Goal: Information Seeking & Learning: Find contact information

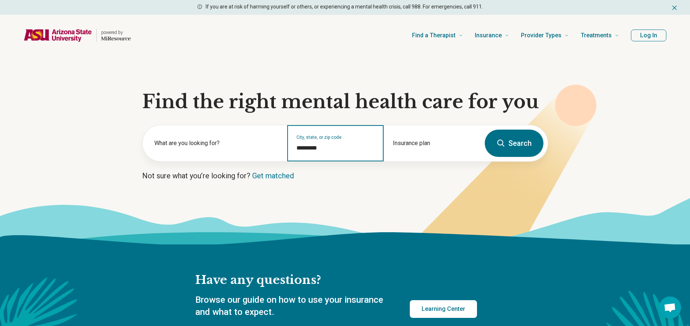
click at [335, 148] on input "*********" at bounding box center [335, 148] width 78 height 9
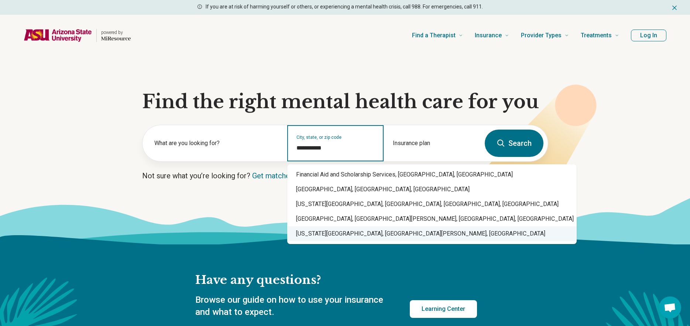
click at [386, 240] on div "[US_STATE][GEOGRAPHIC_DATA], [GEOGRAPHIC_DATA][PERSON_NAME], [GEOGRAPHIC_DATA]" at bounding box center [431, 233] width 289 height 15
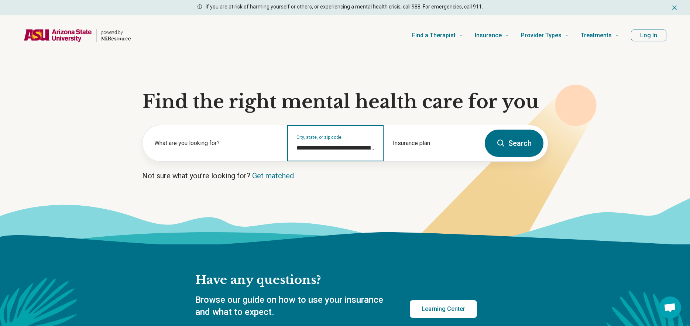
type input "**********"
click at [522, 142] on button "Search" at bounding box center [514, 143] width 59 height 27
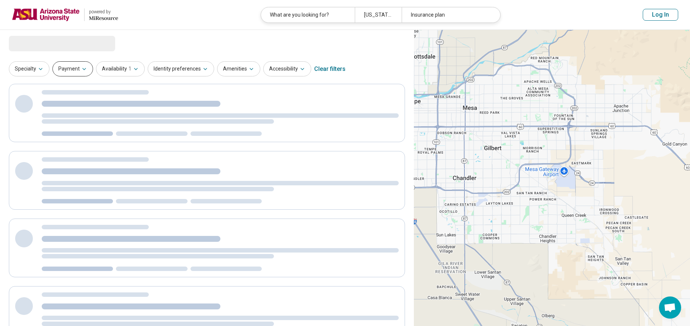
select select "***"
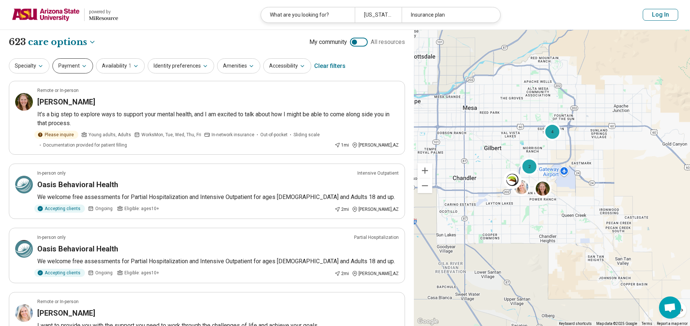
click at [78, 73] on button "Payment" at bounding box center [72, 65] width 41 height 15
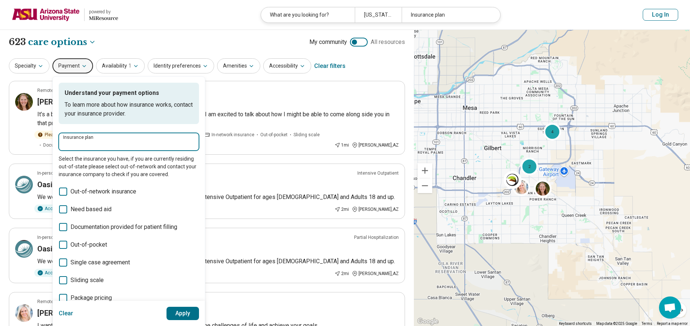
click at [101, 142] on input "Insurance plan" at bounding box center [128, 144] width 131 height 9
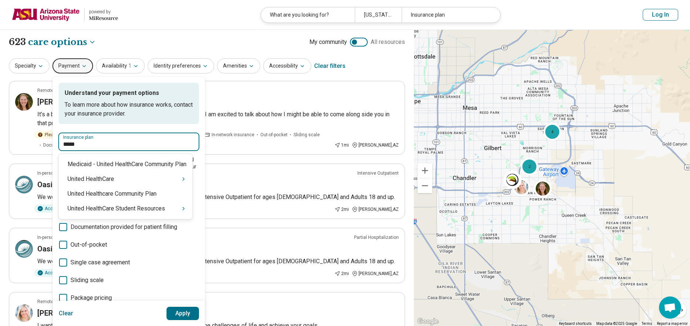
type input "******"
click at [137, 215] on div "United HealthCare Student Resources" at bounding box center [126, 208] width 134 height 15
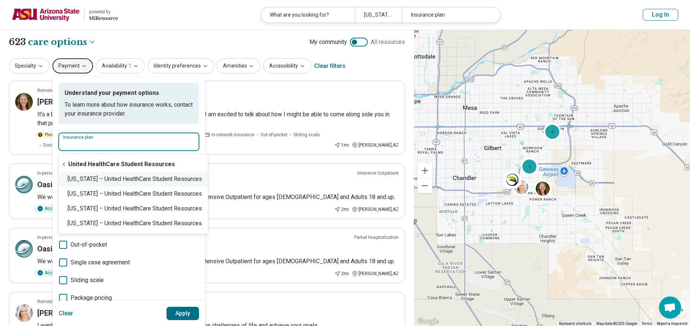
click at [115, 176] on div "[US_STATE] – United HealthCare Student Resources" at bounding box center [133, 179] width 149 height 15
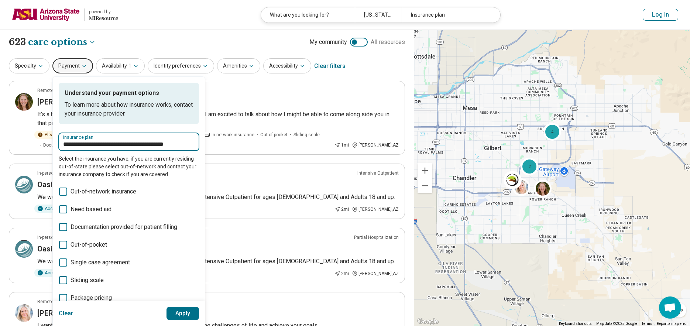
type input "**********"
click at [190, 309] on button "Apply" at bounding box center [182, 313] width 33 height 13
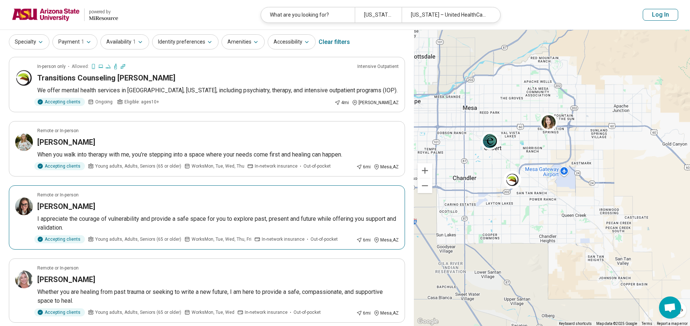
scroll to position [37, 0]
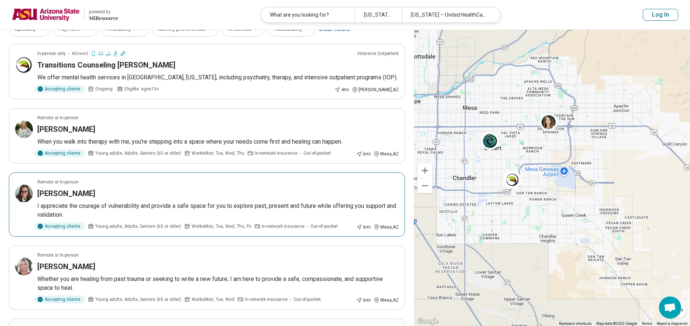
click at [23, 189] on img at bounding box center [24, 194] width 18 height 18
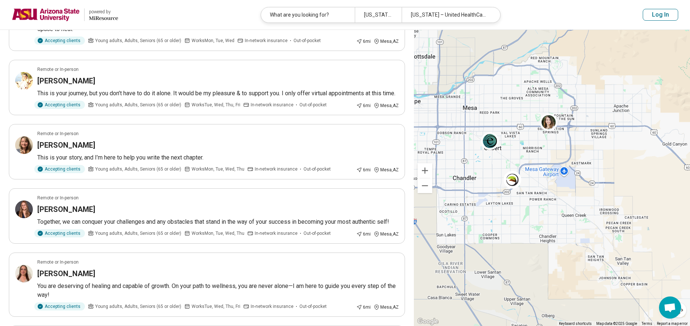
scroll to position [369, 0]
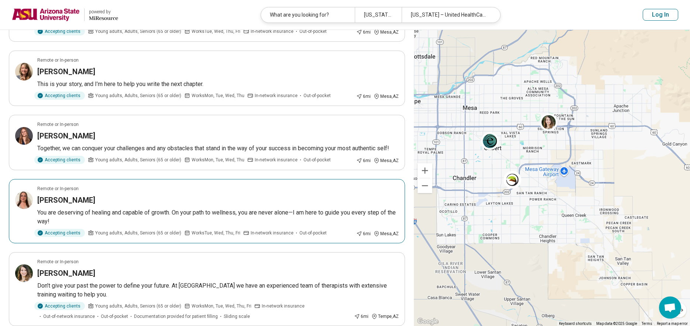
click at [224, 218] on p "You are deserving of healing and capable of growth. On your path to wellness, y…" at bounding box center [217, 217] width 361 height 18
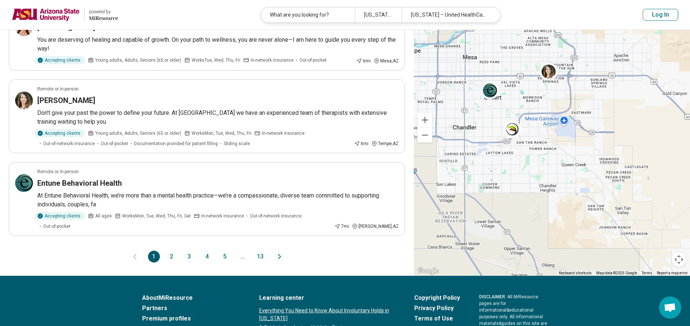
scroll to position [554, 0]
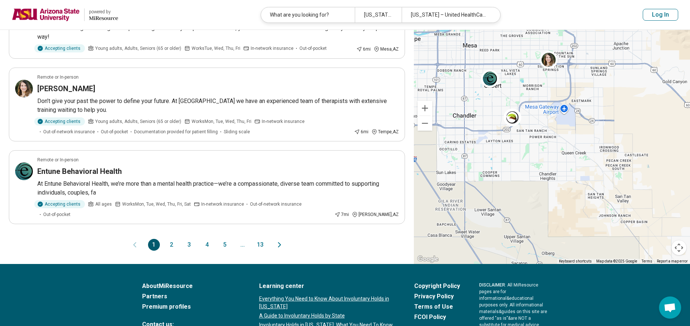
click at [170, 239] on button "2" at bounding box center [172, 245] width 12 height 12
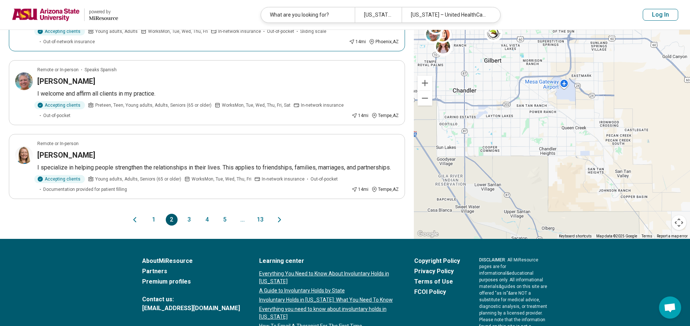
scroll to position [664, 0]
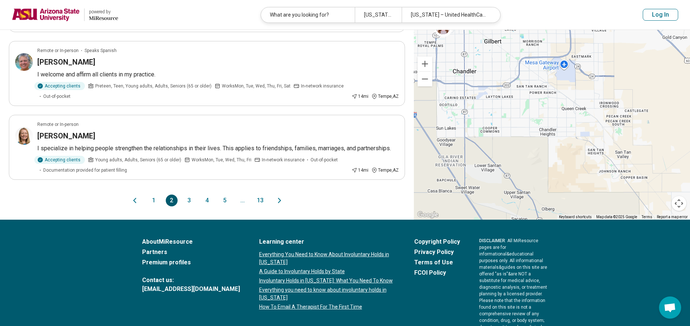
click at [154, 195] on button "1" at bounding box center [154, 201] width 12 height 12
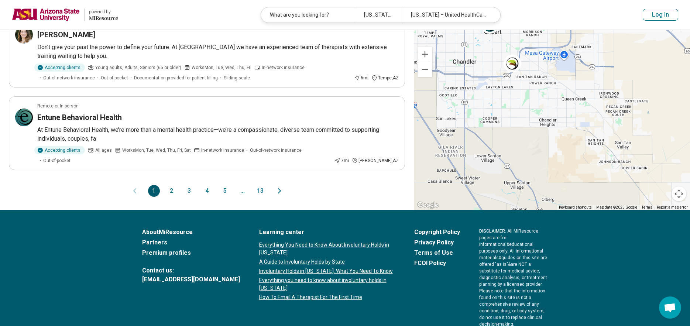
scroll to position [0, 0]
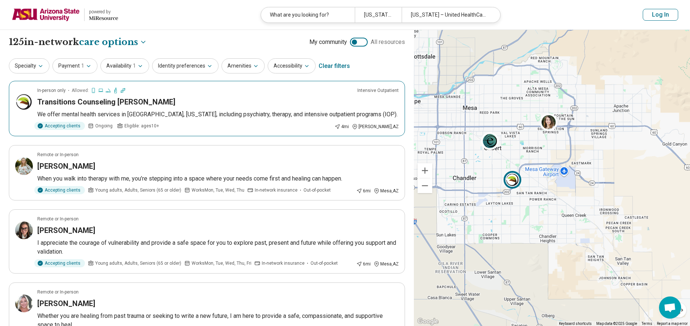
click at [100, 102] on h3 "Transitions Counseling [PERSON_NAME]" at bounding box center [106, 102] width 138 height 10
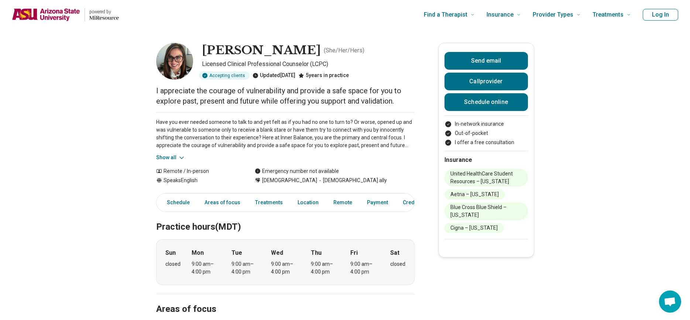
click at [169, 154] on button "Show all" at bounding box center [170, 158] width 29 height 8
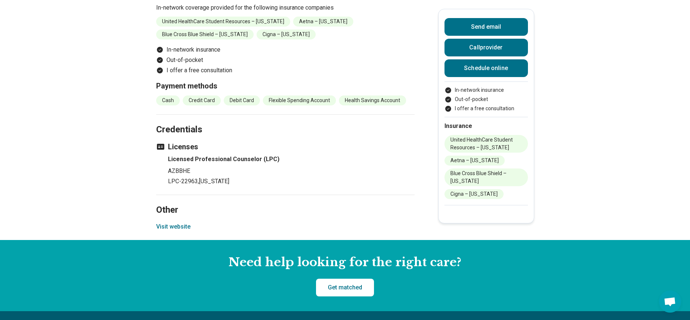
scroll to position [960, 0]
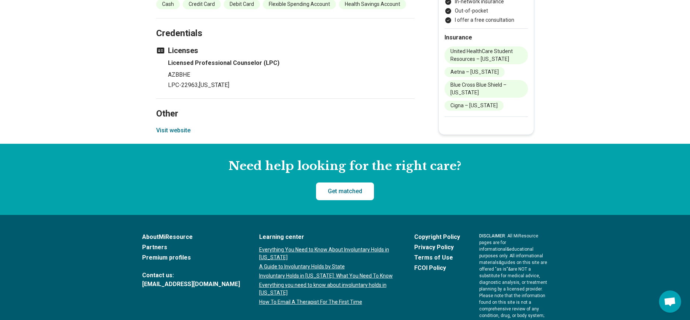
click at [180, 131] on button "Visit website" at bounding box center [173, 130] width 34 height 9
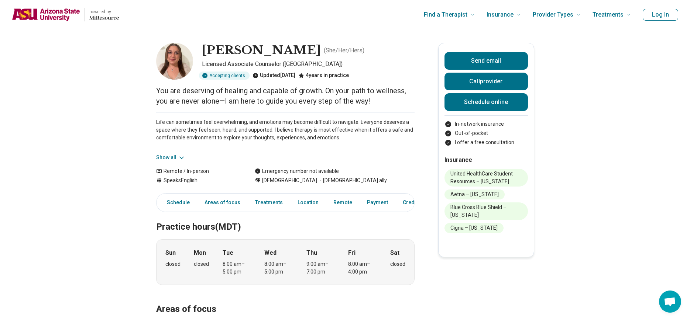
click at [167, 156] on button "Show all" at bounding box center [170, 158] width 29 height 8
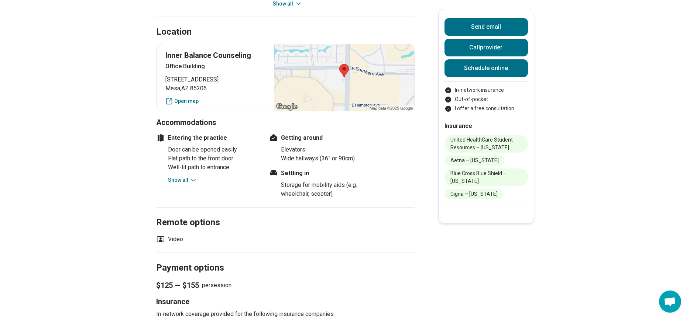
scroll to position [554, 0]
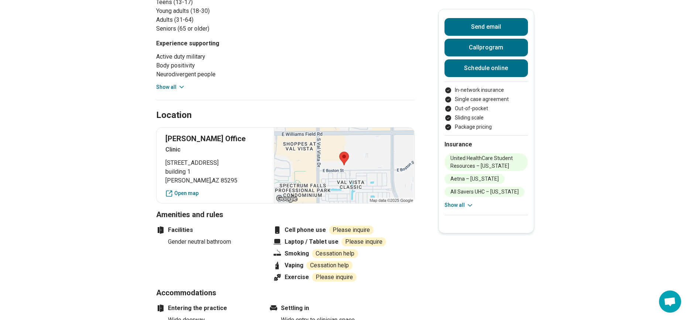
scroll to position [369, 0]
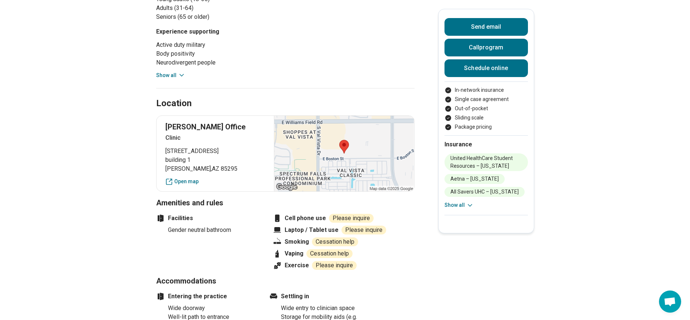
drag, startPoint x: 165, startPoint y: 143, endPoint x: 242, endPoint y: 147, distance: 78.0
click at [242, 147] on div "Gilbert Office Clinic 1744 East Boston Street building 1 Gilbert , AZ 85295 Ope…" at bounding box center [285, 154] width 258 height 76
copy span "1744 East Boston Street"
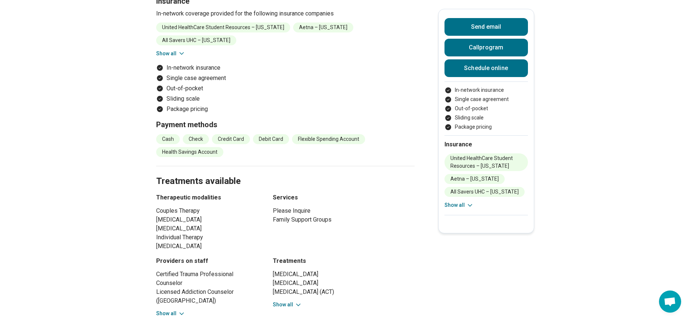
scroll to position [1107, 0]
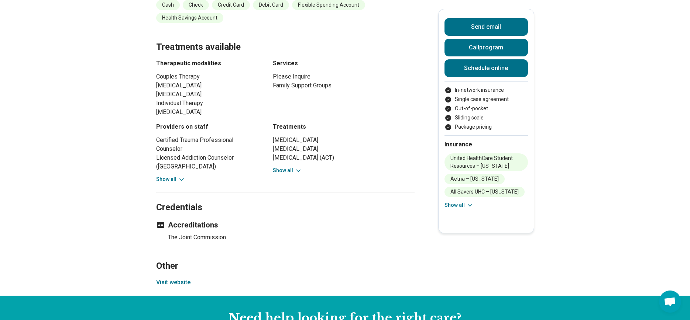
click at [189, 278] on button "Visit website" at bounding box center [173, 282] width 34 height 9
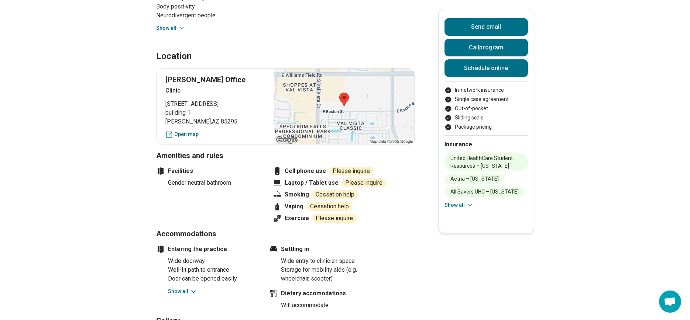
scroll to position [369, 0]
